Goal: Information Seeking & Learning: Learn about a topic

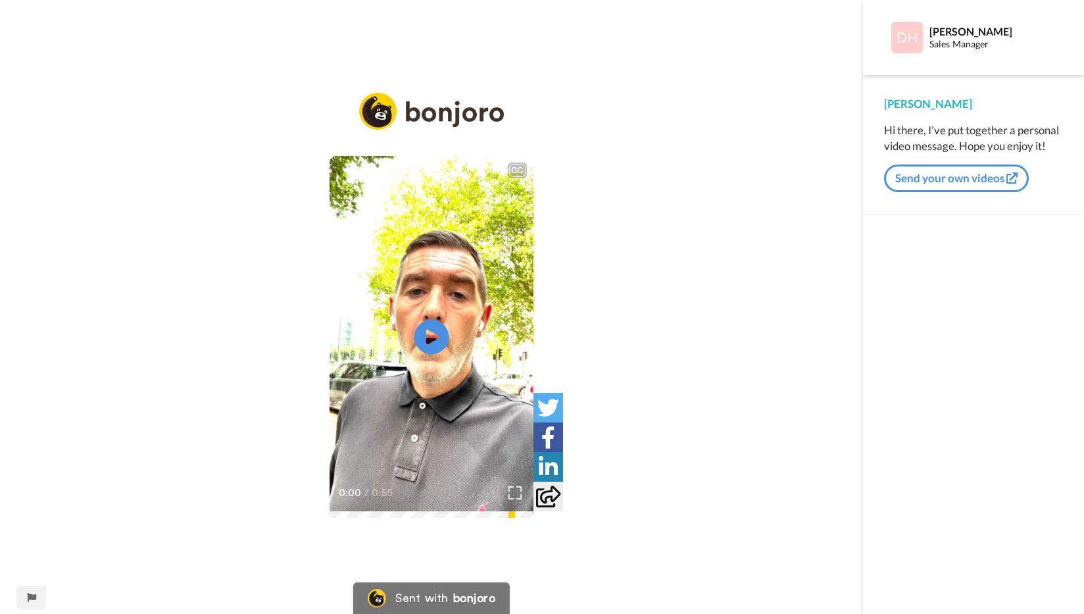
click at [432, 329] on icon at bounding box center [431, 337] width 35 height 35
click at [433, 328] on icon at bounding box center [431, 337] width 35 height 35
drag, startPoint x: 183, startPoint y: 39, endPoint x: 681, endPoint y: 525, distance: 695.4
click at [681, 525] on div "CC Play/Pause infrastructure as a service provider providing infrastructure fun…" at bounding box center [431, 307] width 863 height 614
click at [162, 41] on div "CC Play/Pause infrastructure as a service provider providing infrastructure fun…" at bounding box center [431, 307] width 863 height 614
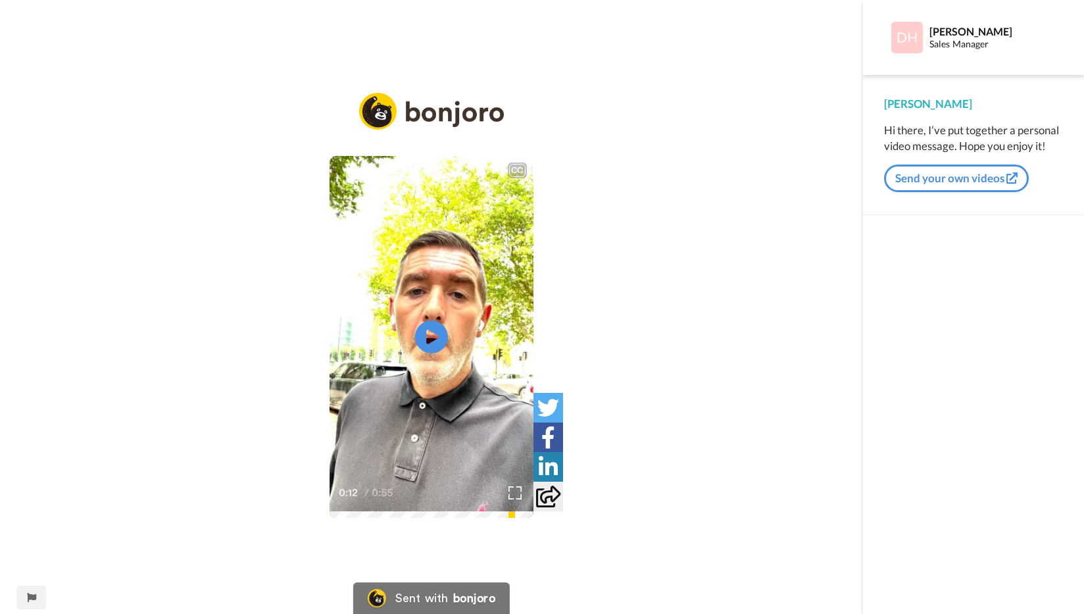
drag, startPoint x: 123, startPoint y: 25, endPoint x: 658, endPoint y: 526, distance: 733.0
click at [658, 526] on div "CC Play/Pause infrastructure as a service provider providing infrastructure fun…" at bounding box center [431, 307] width 863 height 614
click at [256, 48] on div "CC Play/Pause infrastructure as a service provider providing infrastructure fun…" at bounding box center [431, 307] width 863 height 614
drag, startPoint x: 249, startPoint y: 26, endPoint x: 670, endPoint y: 545, distance: 669.2
click at [670, 545] on div "CC Play/Pause infrastructure as a service provider providing infrastructure fun…" at bounding box center [431, 307] width 863 height 614
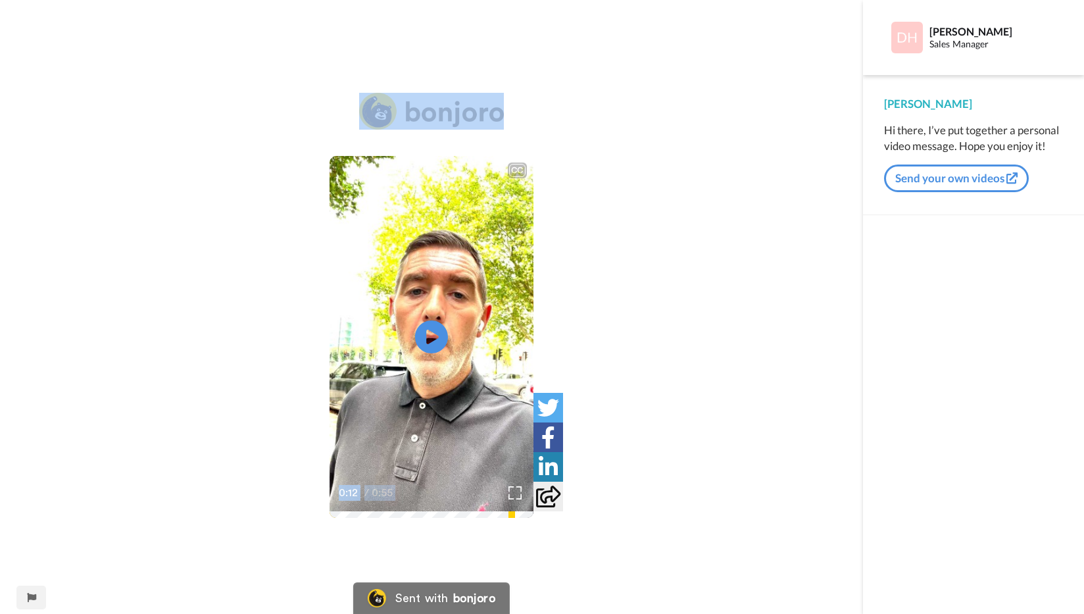
click at [196, 82] on div "CC Play/Pause infrastructure as a service provider providing infrastructure fun…" at bounding box center [431, 307] width 863 height 614
drag, startPoint x: 292, startPoint y: 32, endPoint x: 631, endPoint y: 540, distance: 610.8
click at [631, 540] on div "CC Play/Pause infrastructure as a service provider providing infrastructure fun…" at bounding box center [431, 307] width 863 height 614
click at [371, 36] on div "CC Play/Pause infrastructure as a service provider providing infrastructure fun…" at bounding box center [431, 307] width 863 height 614
drag, startPoint x: 299, startPoint y: 32, endPoint x: 585, endPoint y: 526, distance: 571.5
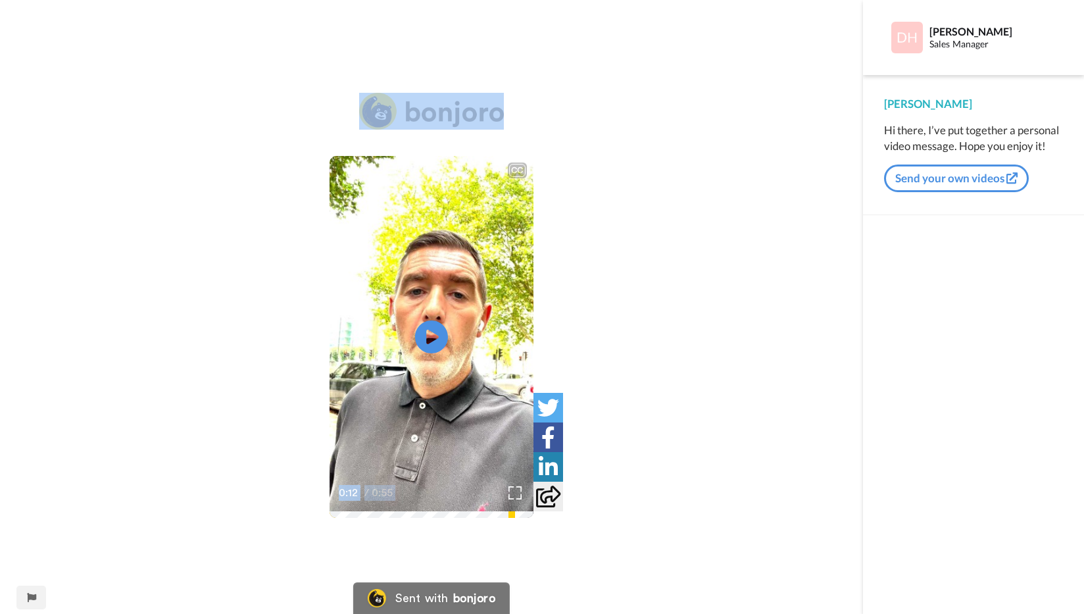
click at [585, 526] on div "CC Play/Pause infrastructure as a service provider providing infrastructure fun…" at bounding box center [431, 307] width 863 height 614
click at [276, 42] on div "CC Play/Pause infrastructure as a service provider providing infrastructure fun…" at bounding box center [431, 307] width 863 height 614
drag, startPoint x: 304, startPoint y: 30, endPoint x: 502, endPoint y: 565, distance: 570.9
click at [502, 565] on div "CC Play/Pause infrastructure as a service provider providing infrastructure fun…" at bounding box center [431, 307] width 863 height 614
click at [389, 20] on div "CC Play/Pause infrastructure as a service provider providing infrastructure fun…" at bounding box center [431, 307] width 863 height 614
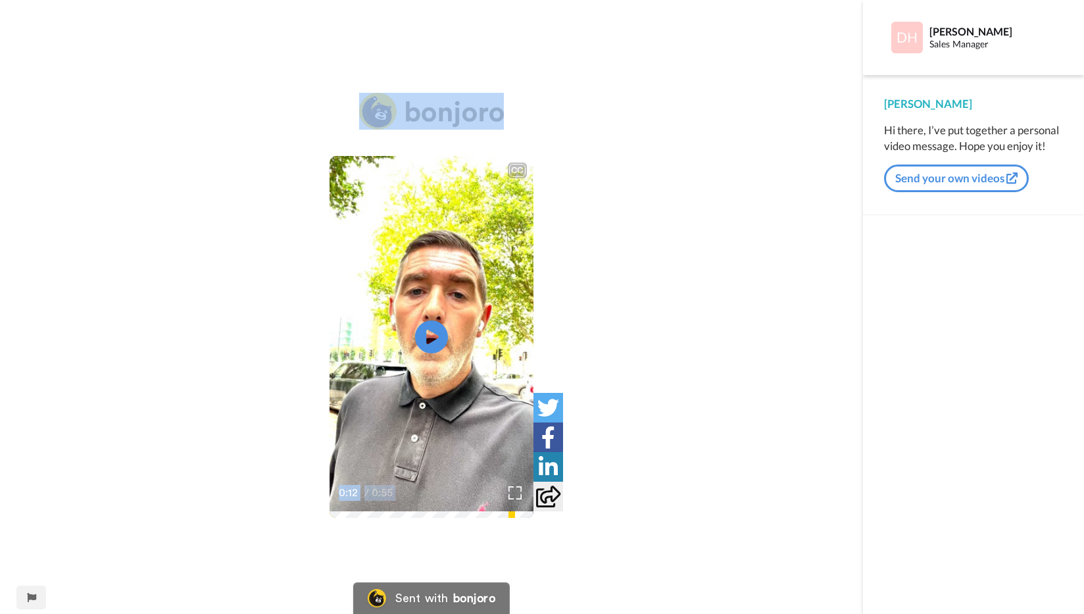
drag, startPoint x: 307, startPoint y: 20, endPoint x: 494, endPoint y: 543, distance: 555.5
click at [494, 543] on div "CC Play/Pause infrastructure as a service provider providing infrastructure fun…" at bounding box center [431, 307] width 863 height 614
